Goal: Task Accomplishment & Management: Manage account settings

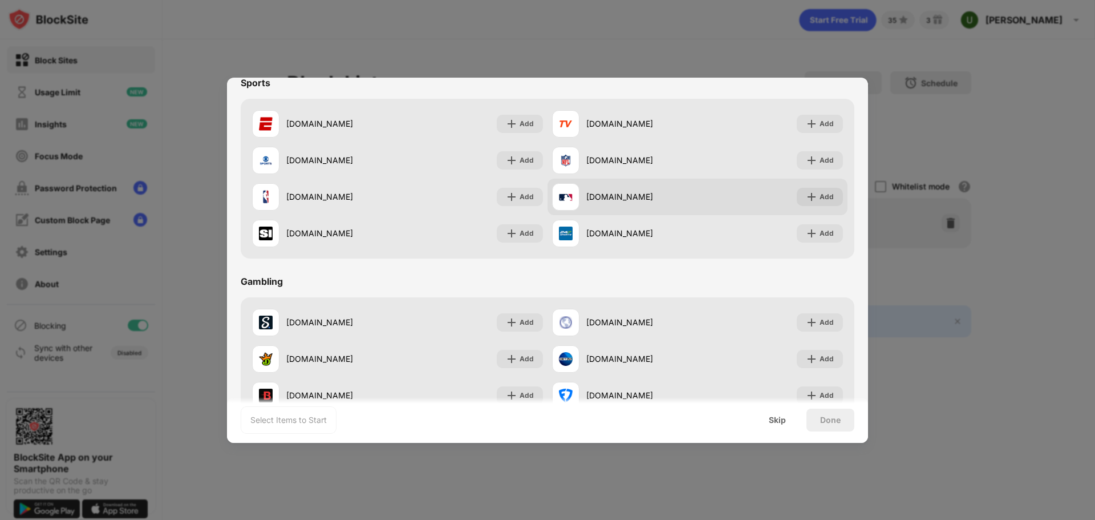
scroll to position [1196, 0]
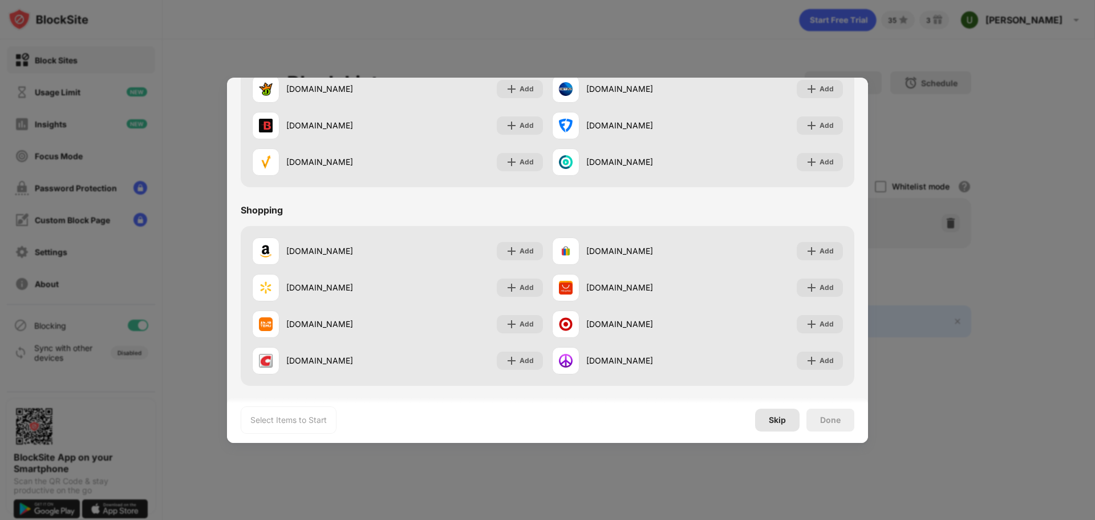
click at [779, 423] on div "Skip" at bounding box center [777, 419] width 17 height 9
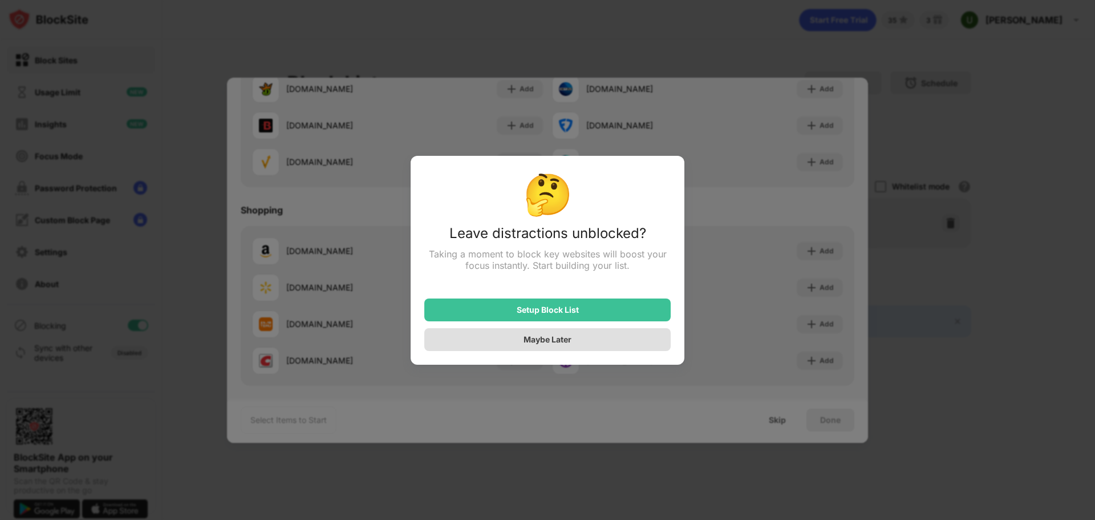
click at [589, 341] on div "Maybe Later" at bounding box center [547, 339] width 246 height 23
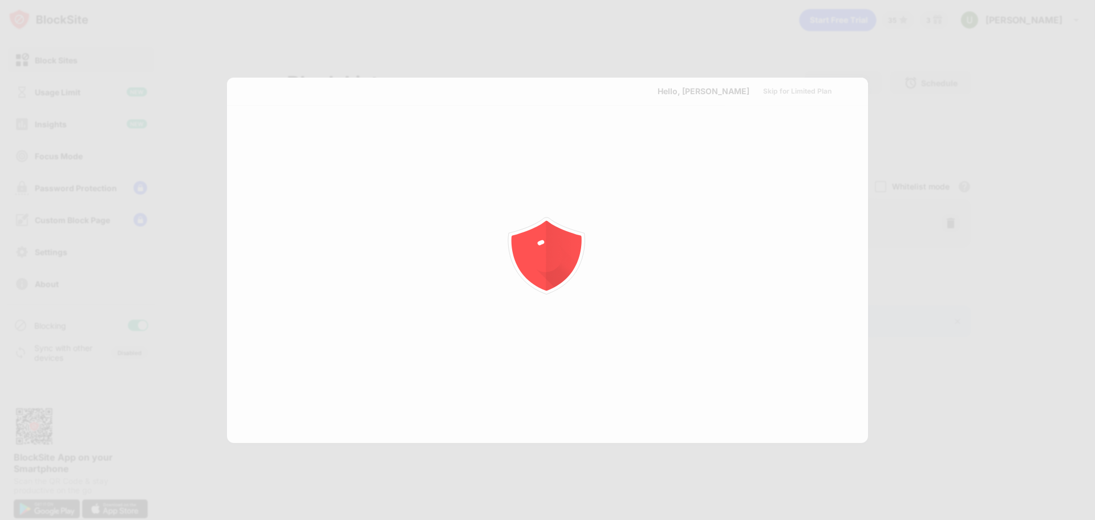
scroll to position [0, 0]
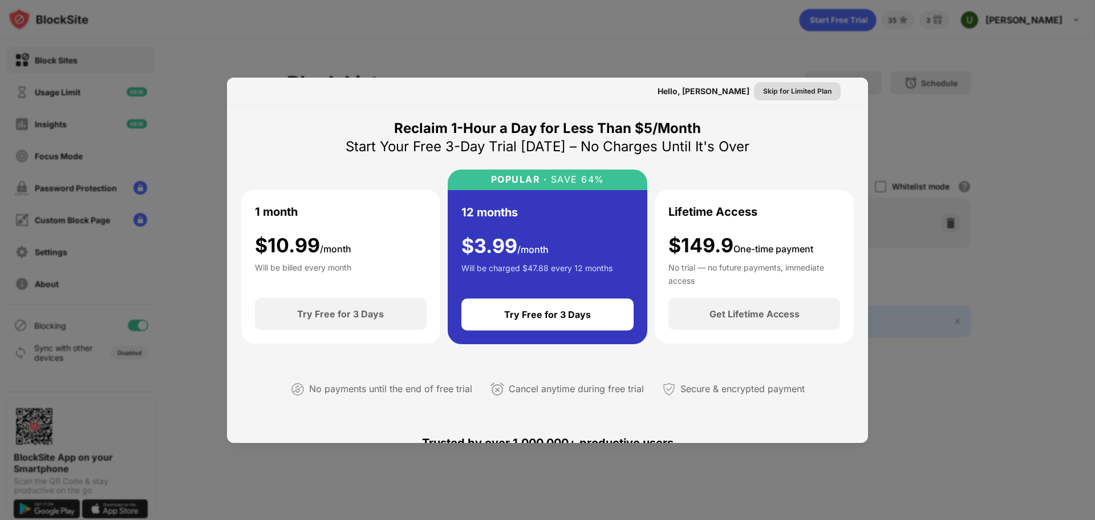
click at [819, 89] on div "Skip for Limited Plan" at bounding box center [797, 91] width 68 height 11
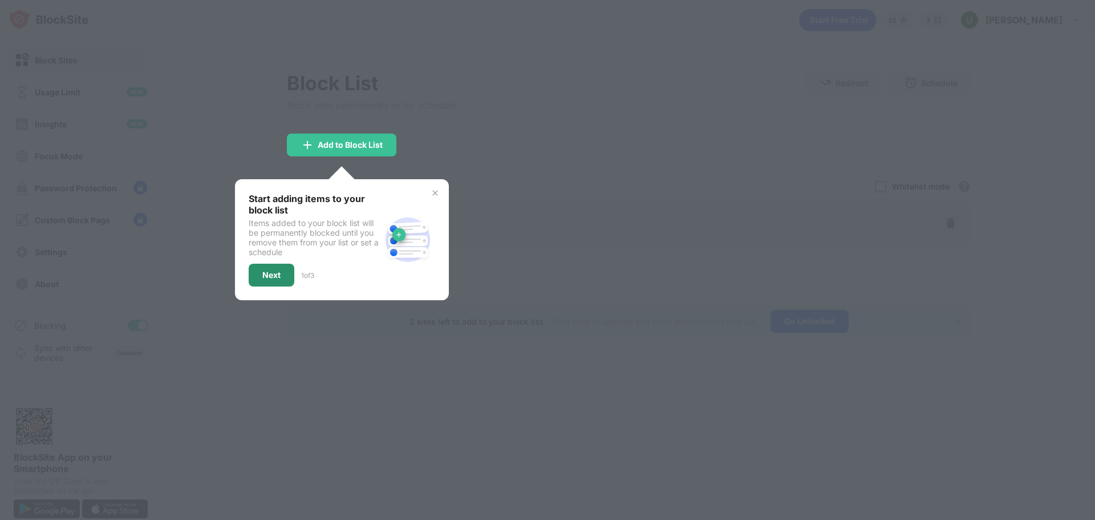
click at [280, 277] on div "Next" at bounding box center [271, 274] width 18 height 9
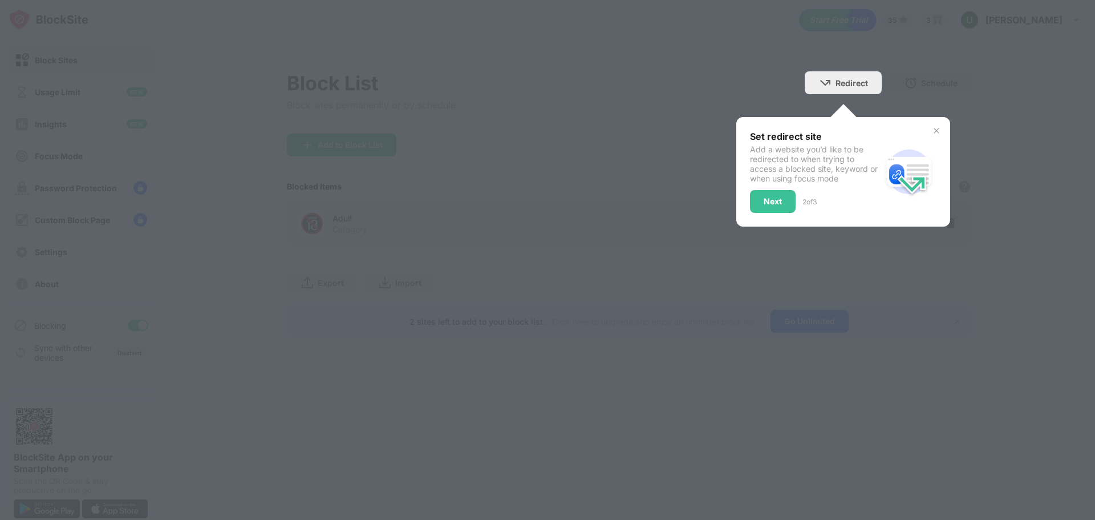
click at [280, 277] on div at bounding box center [547, 260] width 1095 height 520
click at [780, 206] on div "Next" at bounding box center [773, 201] width 46 height 23
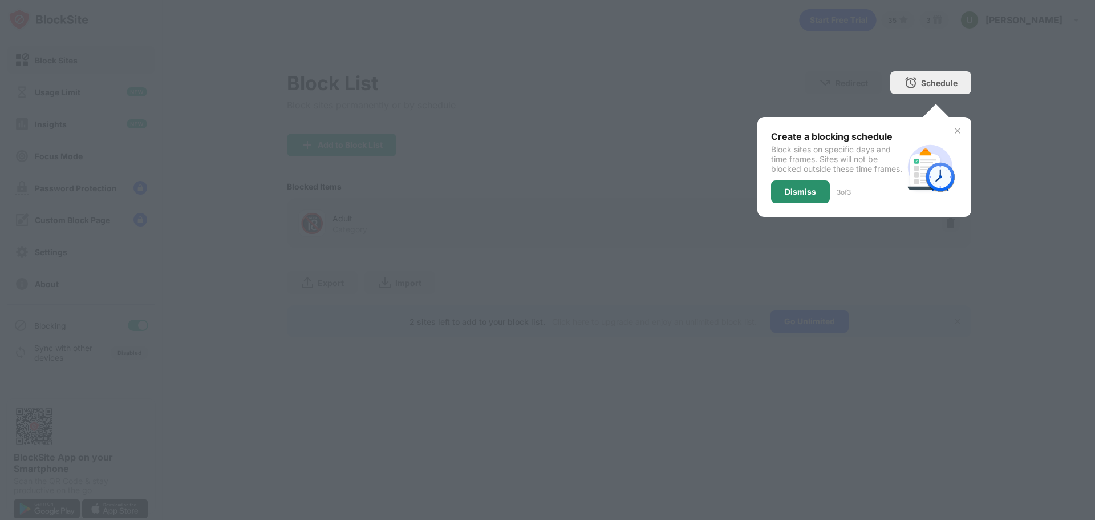
click at [778, 199] on div "Dismiss" at bounding box center [800, 191] width 59 height 23
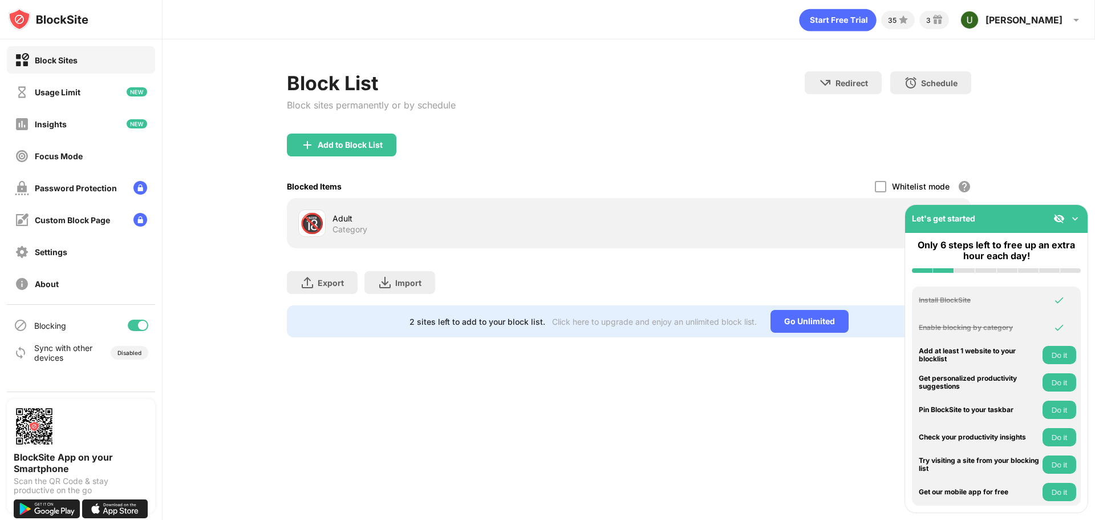
click at [1079, 221] on img at bounding box center [1075, 218] width 11 height 11
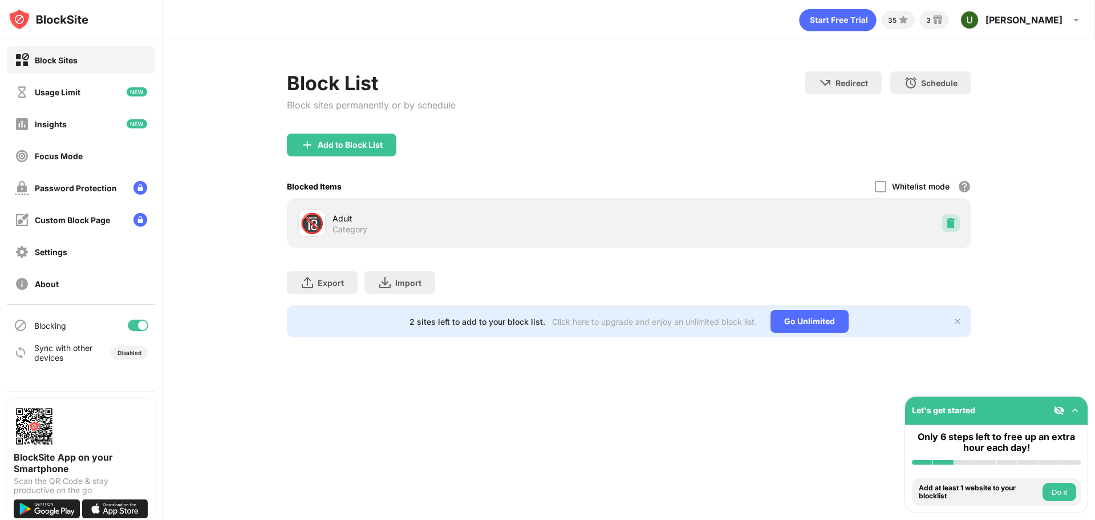
click at [952, 226] on img at bounding box center [950, 222] width 11 height 11
